Goal: Task Accomplishment & Management: Use online tool/utility

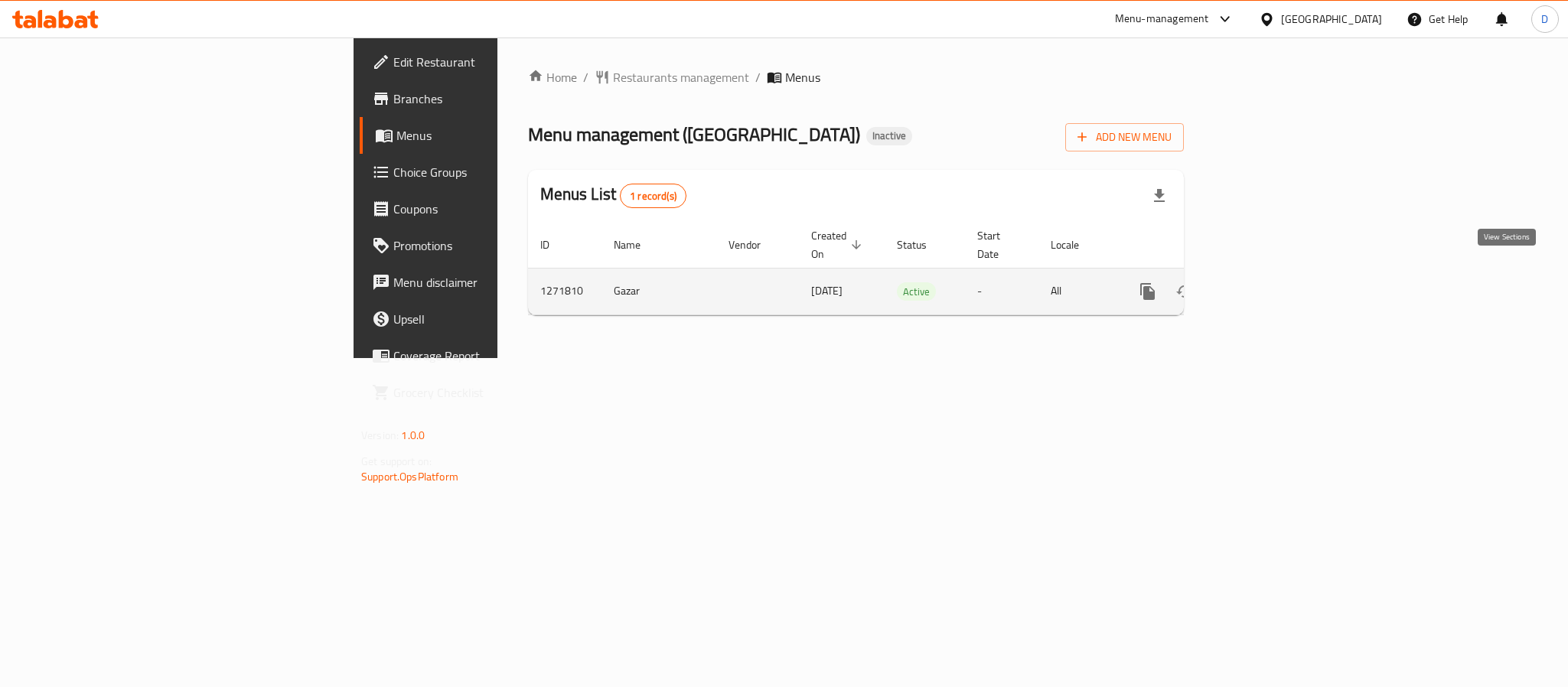
click at [1267, 282] on icon "enhanced table" at bounding box center [1257, 291] width 18 height 18
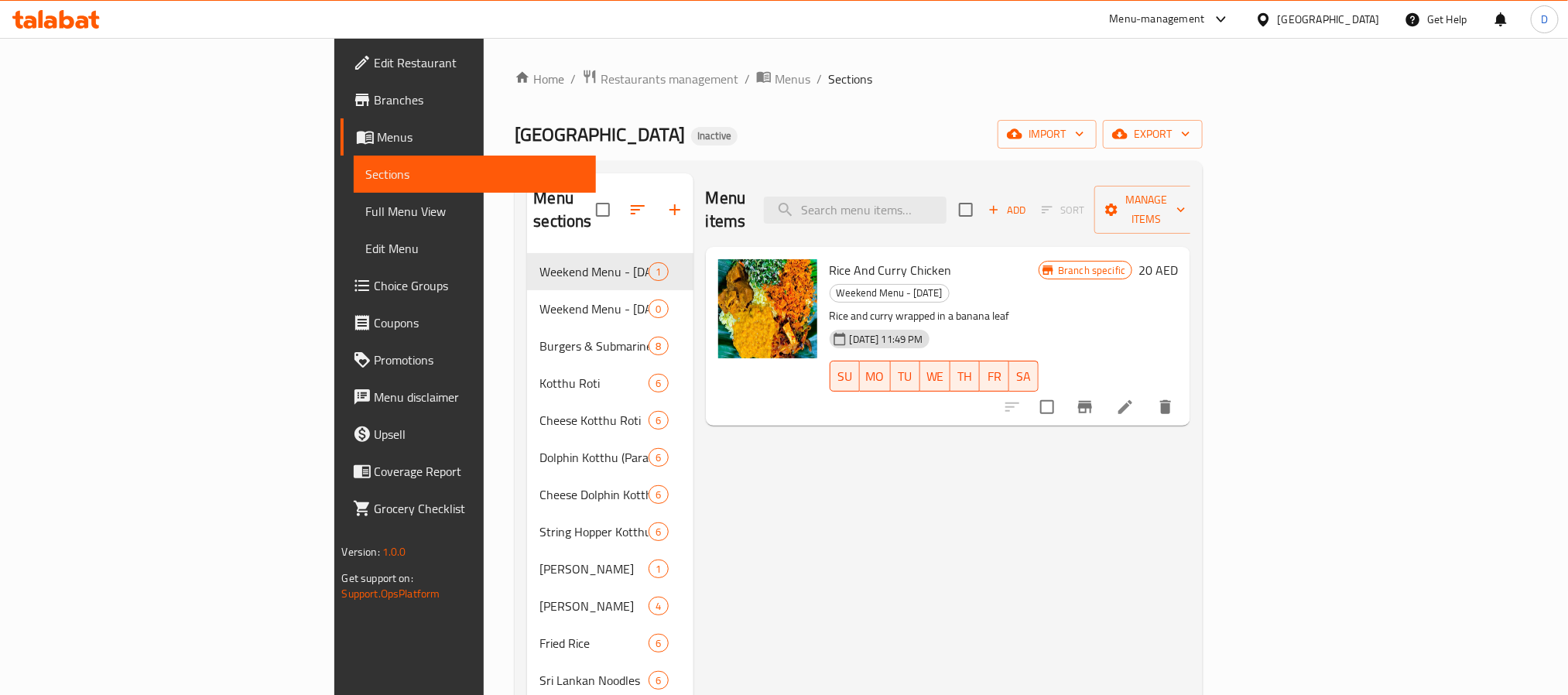
click at [366, 213] on span "Full Menu View" at bounding box center [474, 211] width 218 height 18
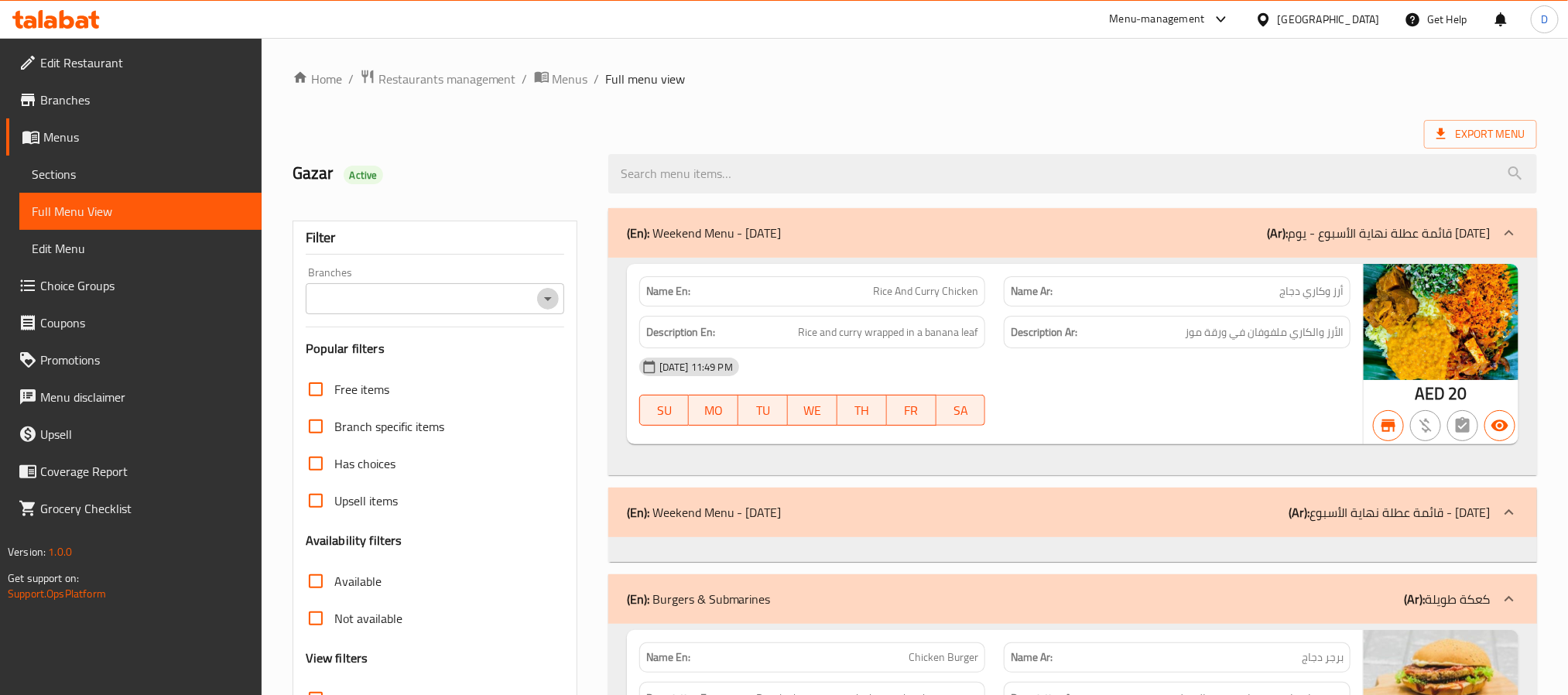
click at [549, 295] on icon "Open" at bounding box center [547, 298] width 18 height 18
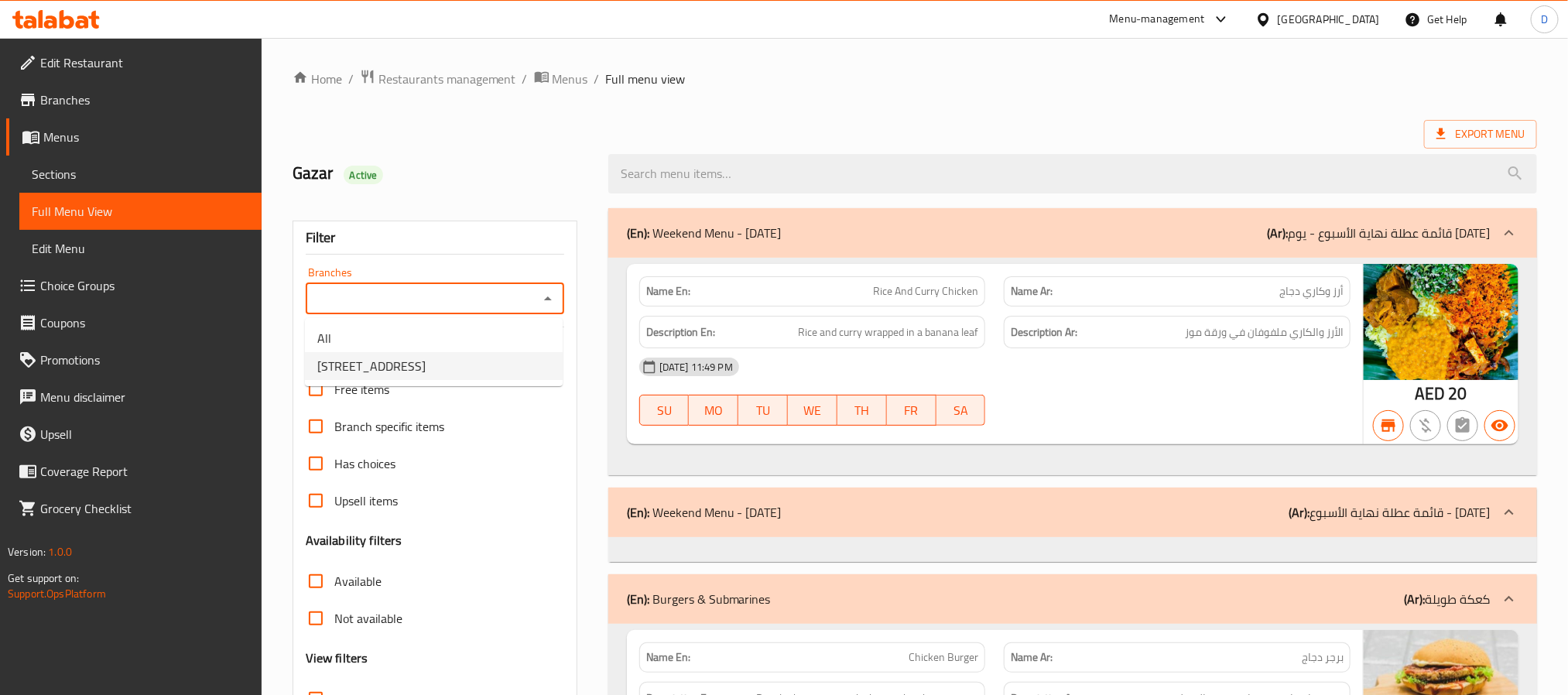
click at [486, 371] on li "[STREET_ADDRESS]" at bounding box center [434, 366] width 258 height 28
type input "[STREET_ADDRESS]"
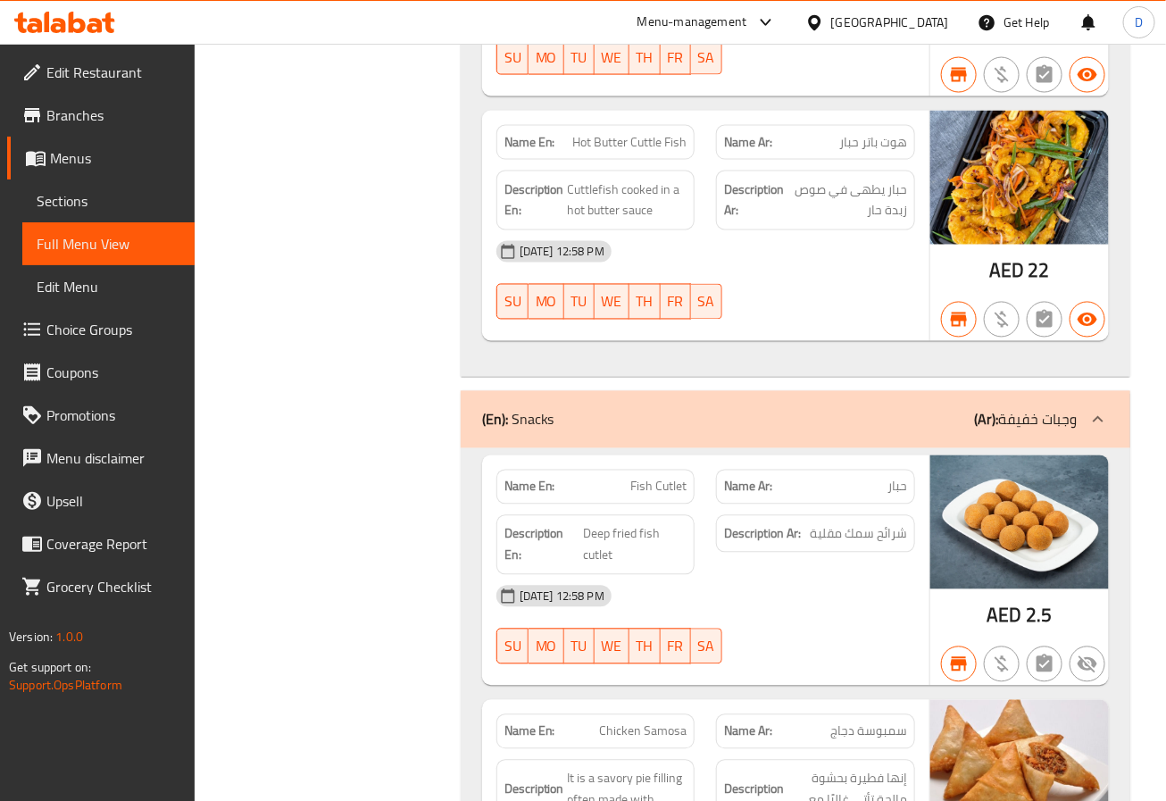
scroll to position [21954, 0]
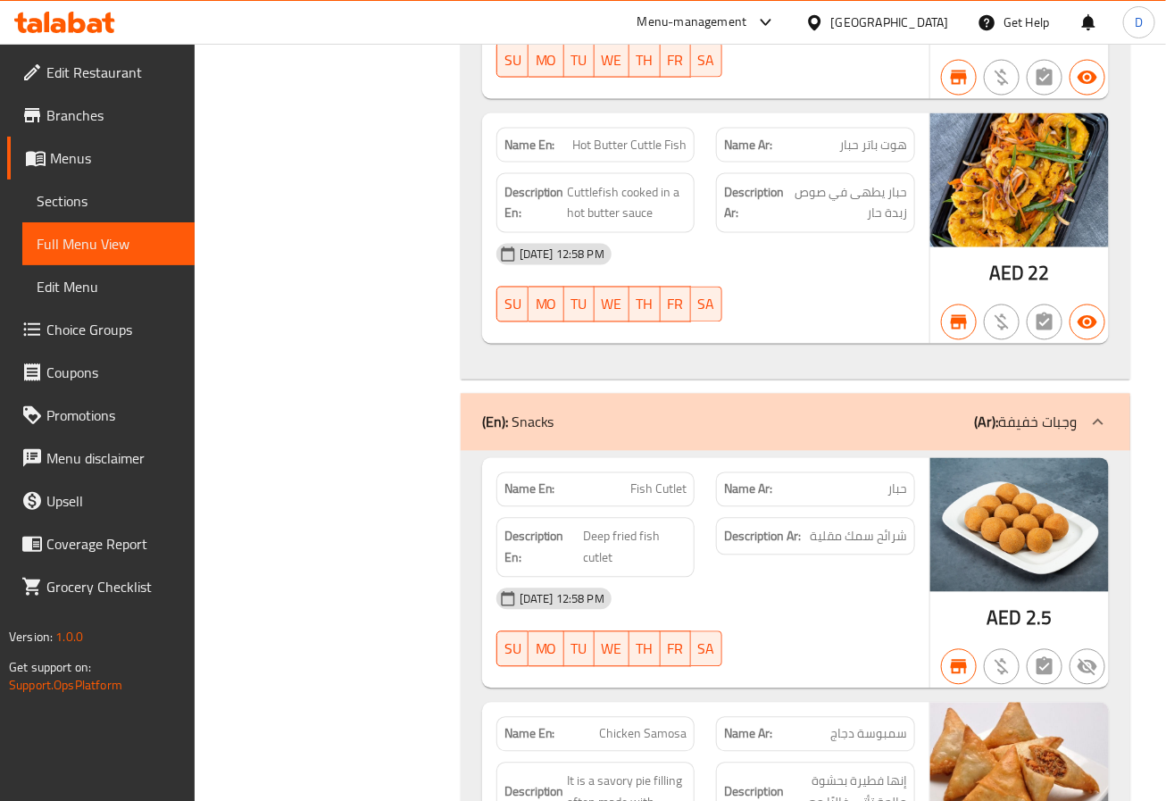
click at [675, 472] on div "Name En: Fish Cutlet" at bounding box center [595, 489] width 199 height 35
copy span "Fish Cutlet"
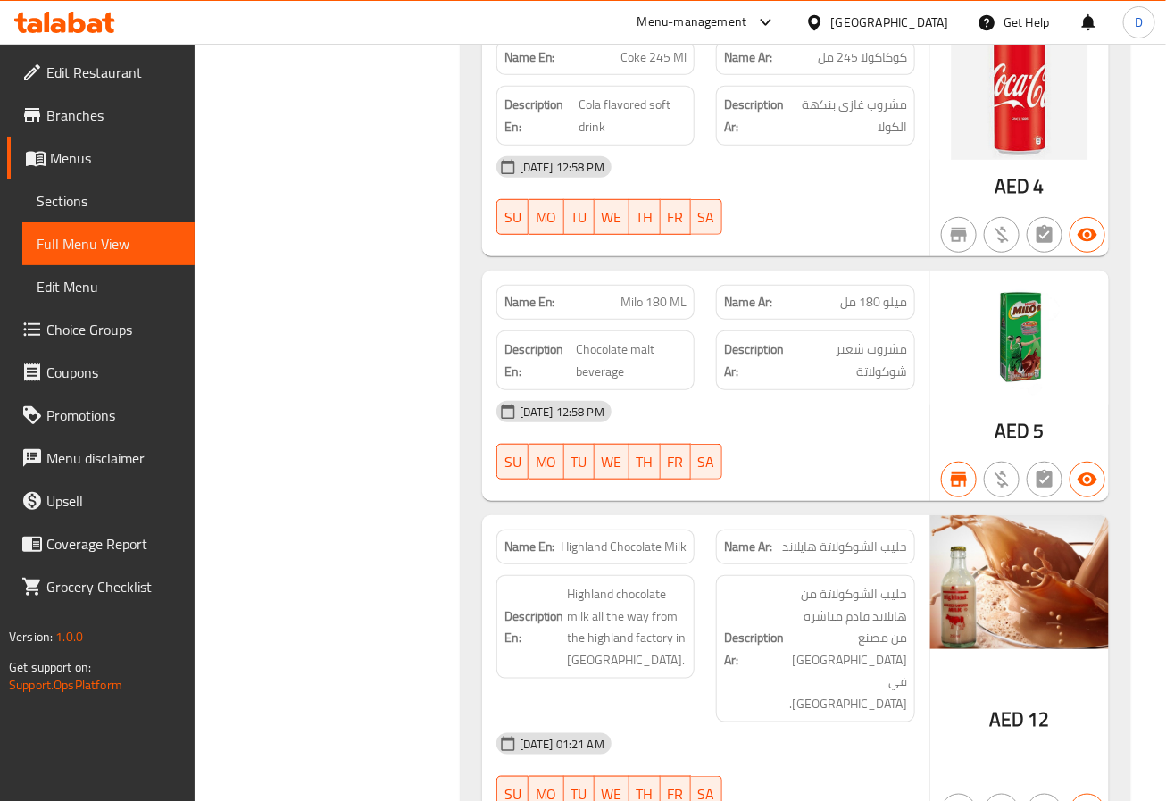
scroll to position [30602, 0]
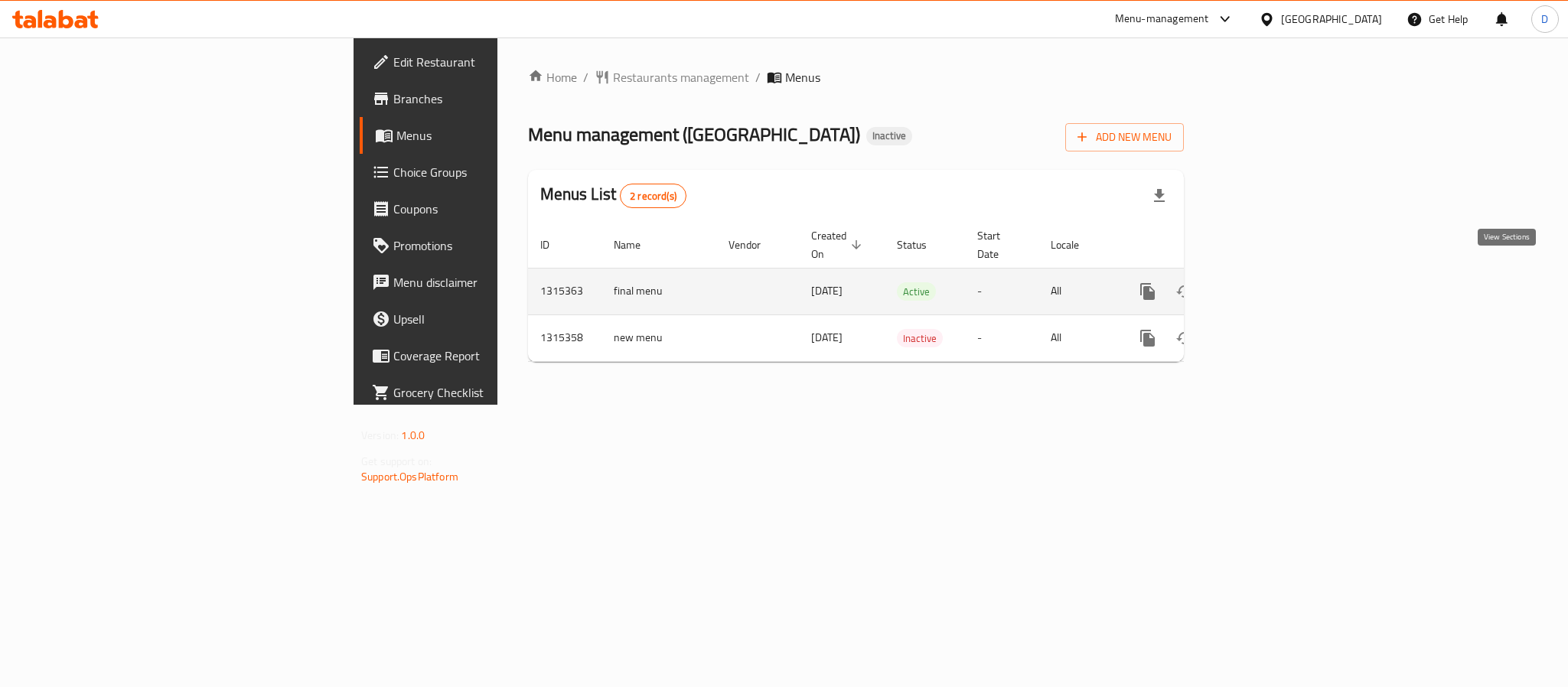
click at [1267, 282] on icon "enhanced table" at bounding box center [1257, 291] width 18 height 18
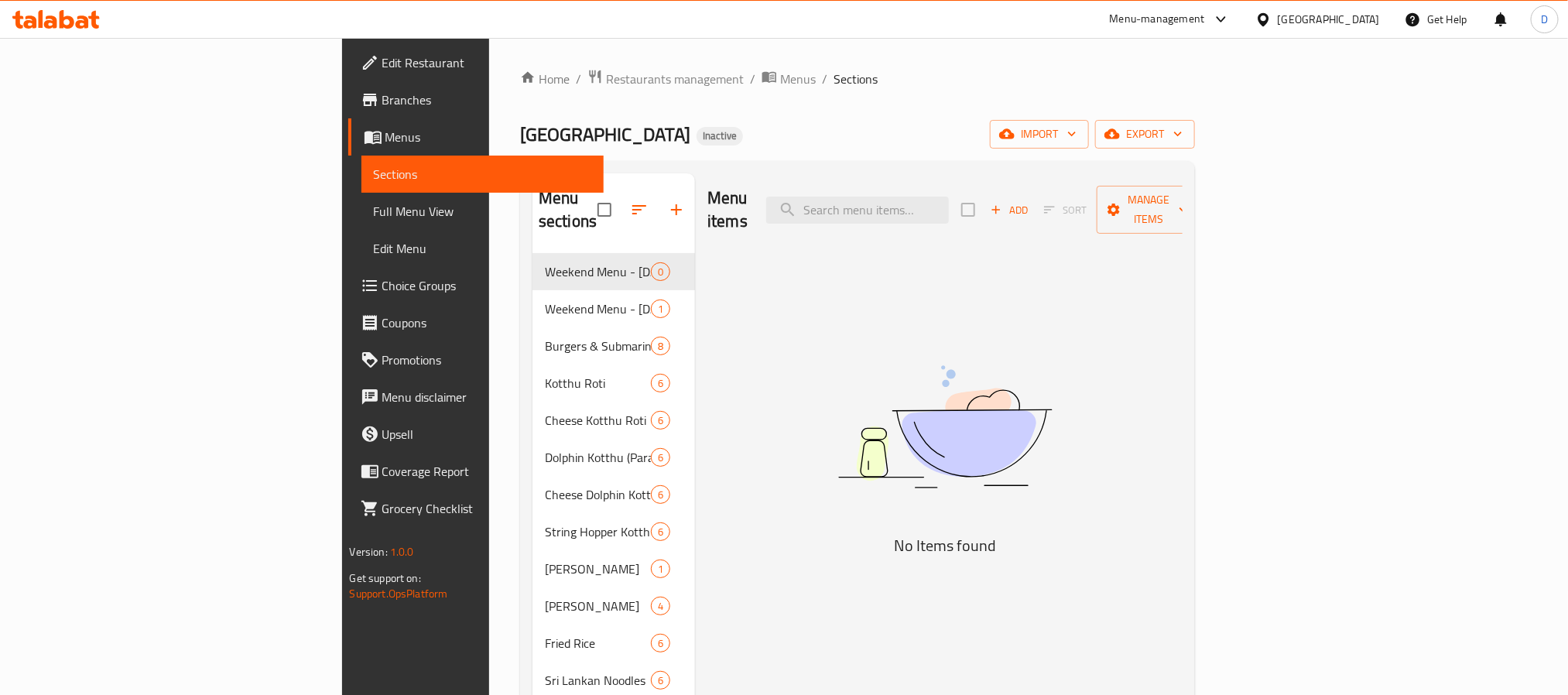
click at [374, 209] on span "Full Menu View" at bounding box center [482, 211] width 218 height 18
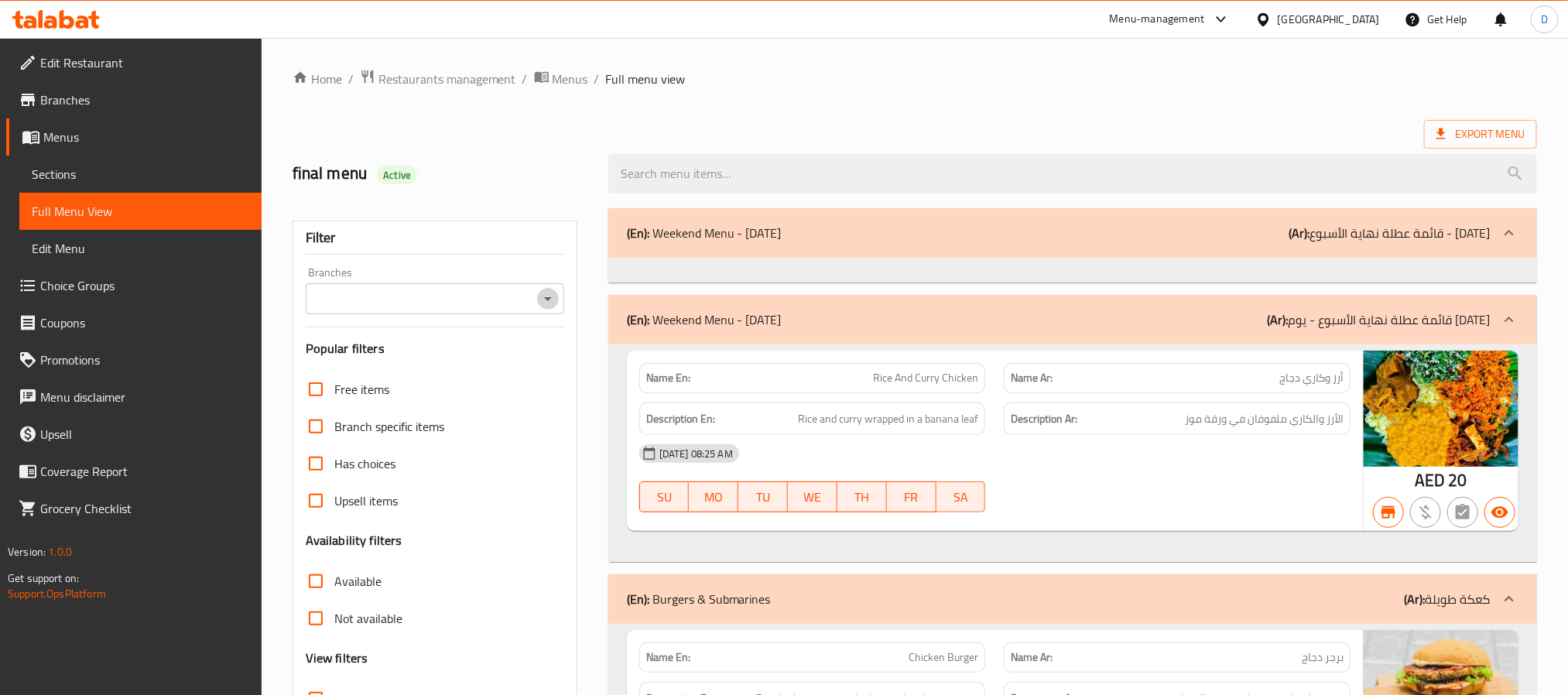
click at [553, 299] on icon "Open" at bounding box center [547, 298] width 18 height 18
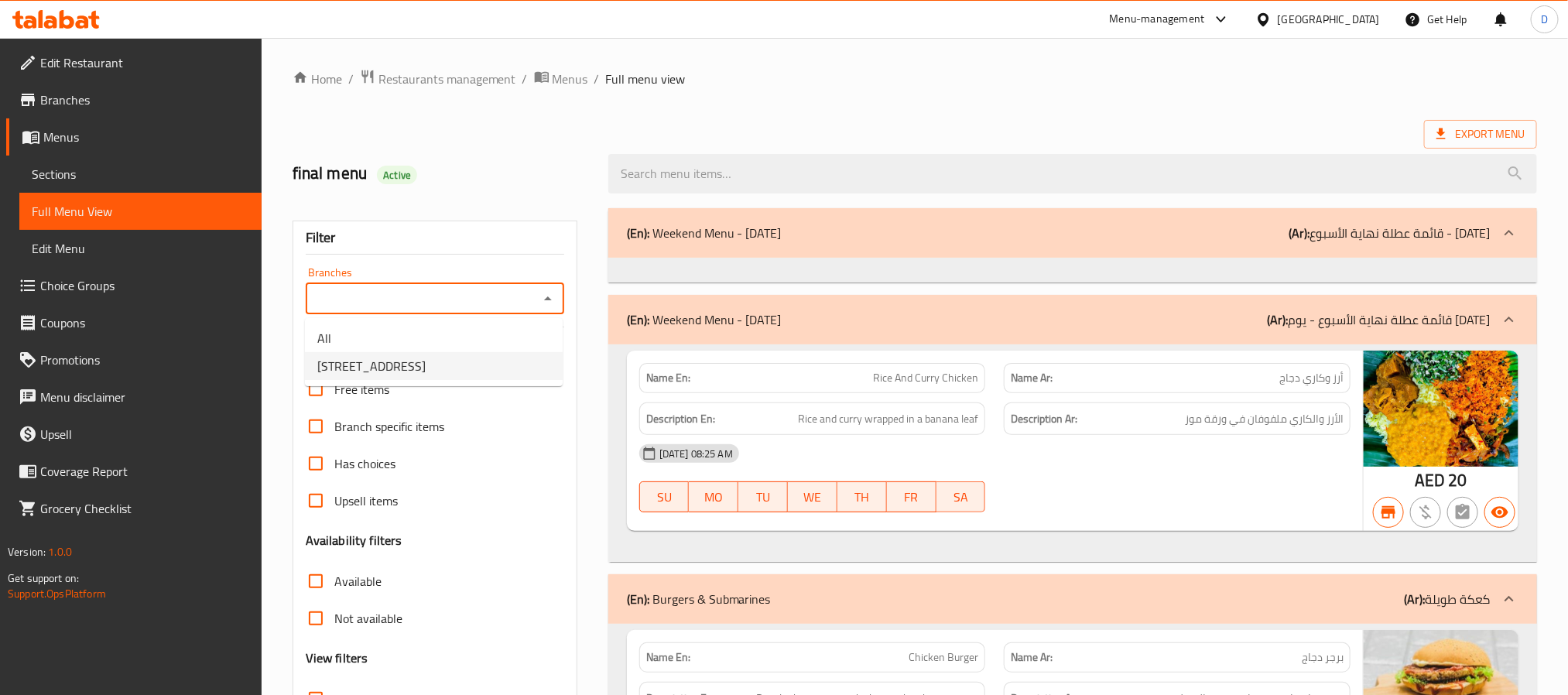
click at [539, 357] on li "[STREET_ADDRESS]" at bounding box center [434, 366] width 258 height 28
type input "[STREET_ADDRESS]"
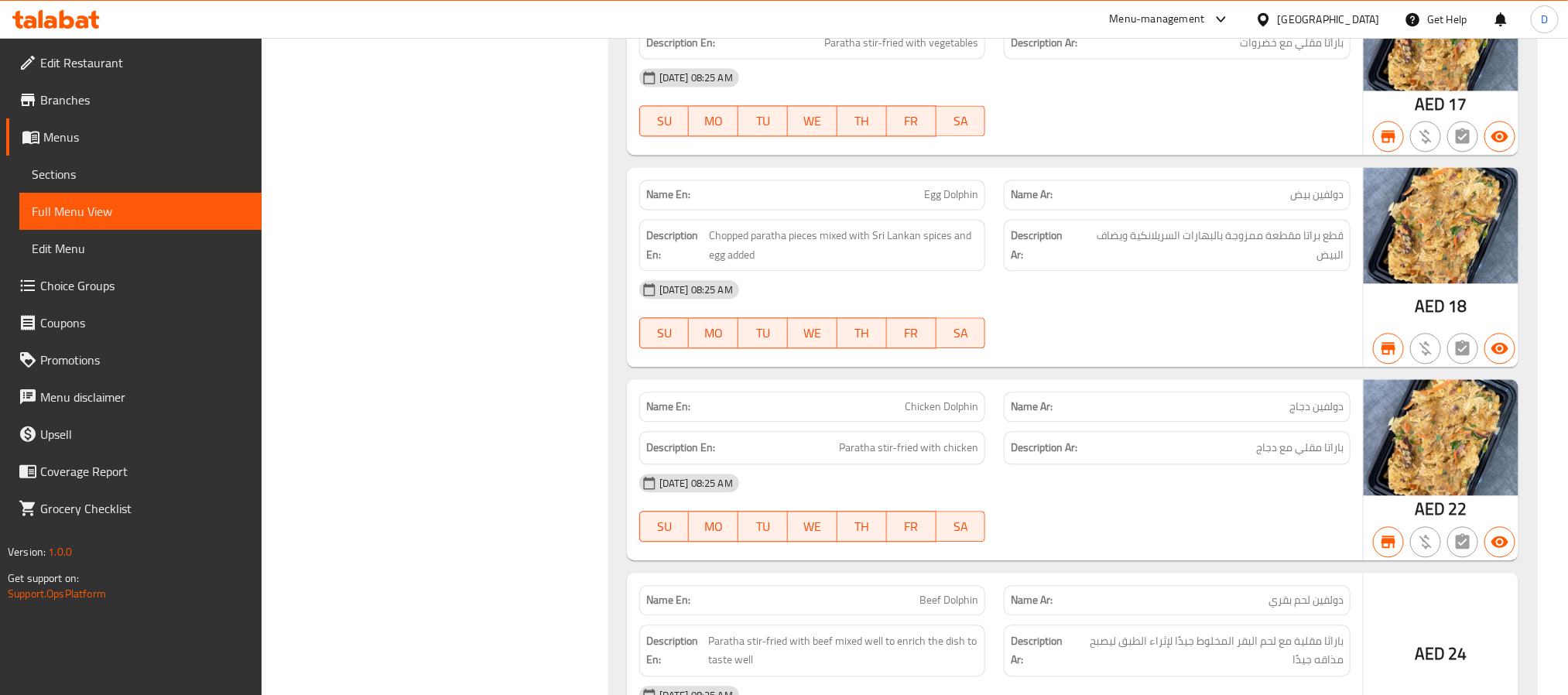
scroll to position [4878, 0]
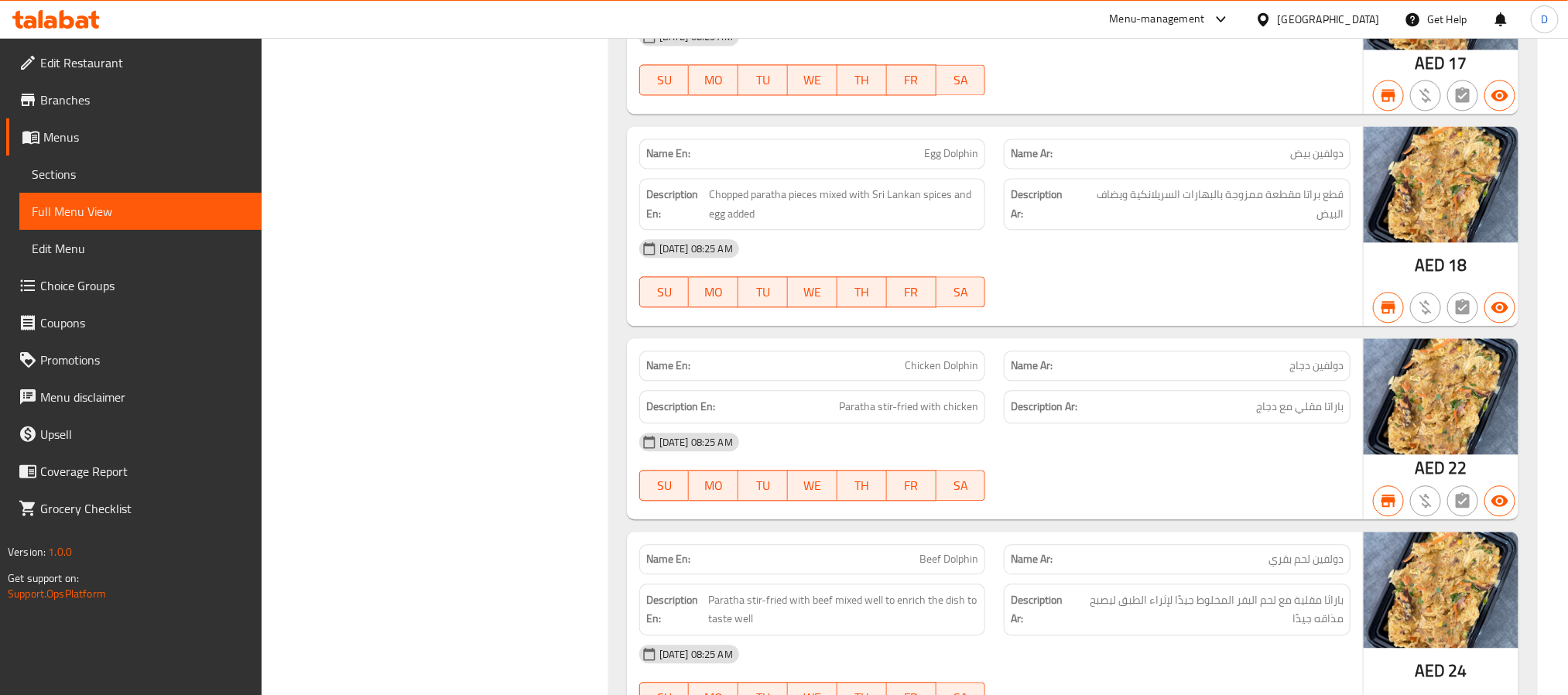
click at [1200, 498] on div "01-10-2025 08:25 AM SU MO TU WE TH FR SA" at bounding box center [995, 467] width 730 height 87
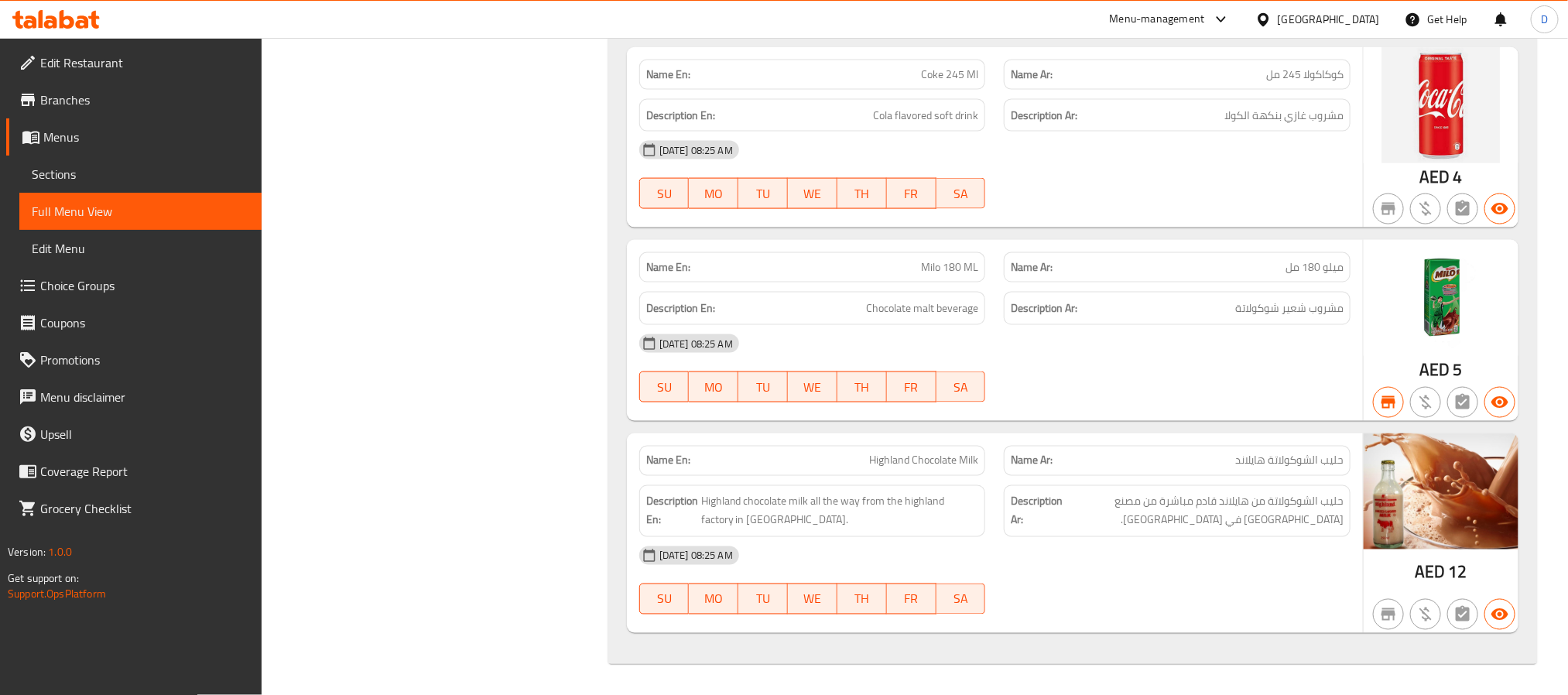
scroll to position [23144, 0]
